Goal: Task Accomplishment & Management: Use online tool/utility

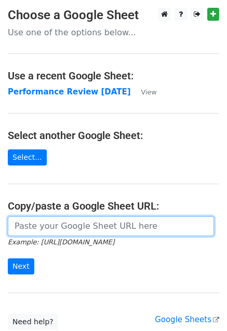
click at [69, 221] on input "url" at bounding box center [111, 226] width 206 height 20
paste input "[URL][DOMAIN_NAME]"
type input "[URL][DOMAIN_NAME]"
click at [8, 259] on input "Next" at bounding box center [21, 267] width 26 height 16
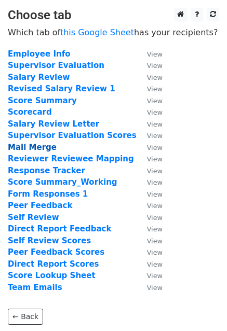
click at [21, 146] on strong "Mail Merge" at bounding box center [32, 147] width 49 height 9
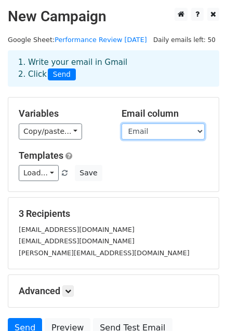
click at [158, 133] on select "Employee Name Email First Name Salary Review Letter" at bounding box center [162, 132] width 83 height 16
click at [121, 124] on select "Employee Name Email First Name Salary Review Letter" at bounding box center [162, 132] width 83 height 16
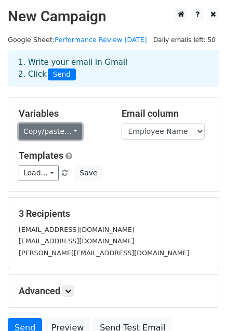
click at [31, 135] on link "Copy/paste..." at bounding box center [50, 132] width 63 height 16
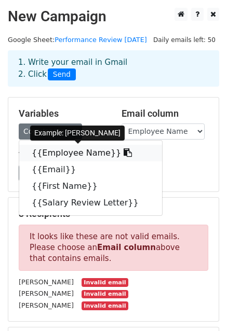
click at [103, 153] on link "{{Employee Name}}" at bounding box center [90, 153] width 143 height 17
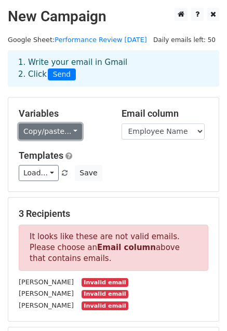
click at [62, 137] on link "Copy/paste..." at bounding box center [50, 132] width 63 height 16
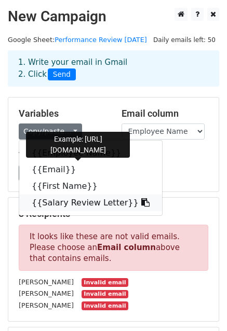
click at [103, 205] on link "{{Salary Review Letter}}" at bounding box center [90, 203] width 143 height 17
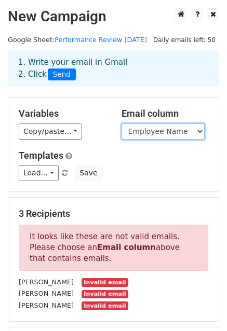
click at [170, 129] on select "Employee Name Email First Name Salary Review Letter" at bounding box center [162, 132] width 83 height 16
select select "Email"
click at [121, 124] on select "Employee Name Email First Name Salary Review Letter" at bounding box center [162, 132] width 83 height 16
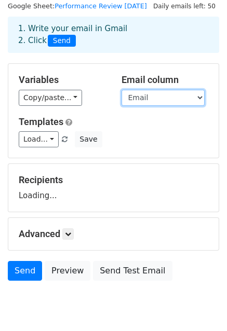
scroll to position [52, 0]
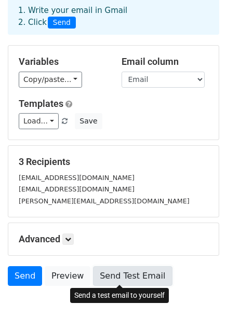
click at [110, 271] on link "Send Test Email" at bounding box center [132, 276] width 79 height 20
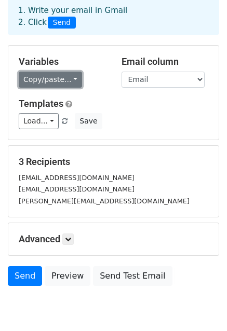
click at [61, 79] on link "Copy/paste..." at bounding box center [50, 80] width 63 height 16
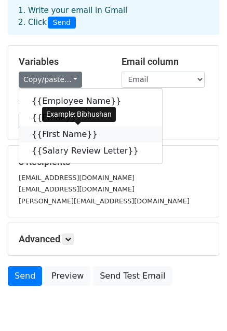
click at [100, 133] on icon at bounding box center [104, 134] width 8 height 8
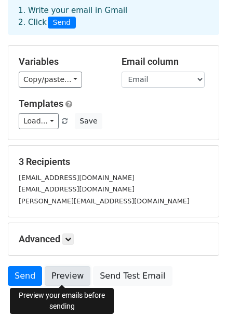
click at [54, 271] on link "Preview" at bounding box center [68, 276] width 46 height 20
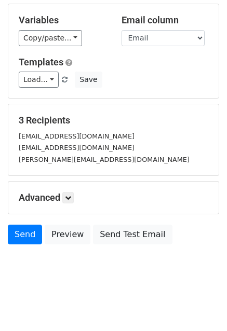
scroll to position [0, 0]
